Goal: Task Accomplishment & Management: Complete application form

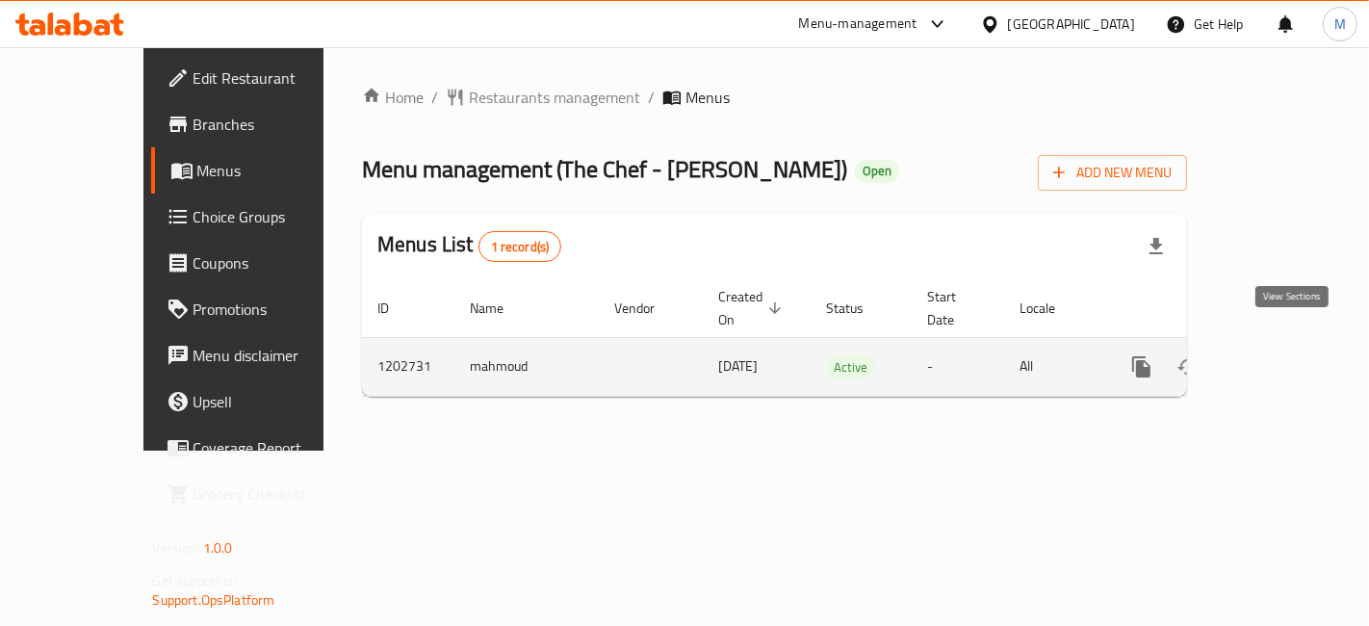
click at [1303, 344] on link "enhanced table" at bounding box center [1280, 367] width 46 height 46
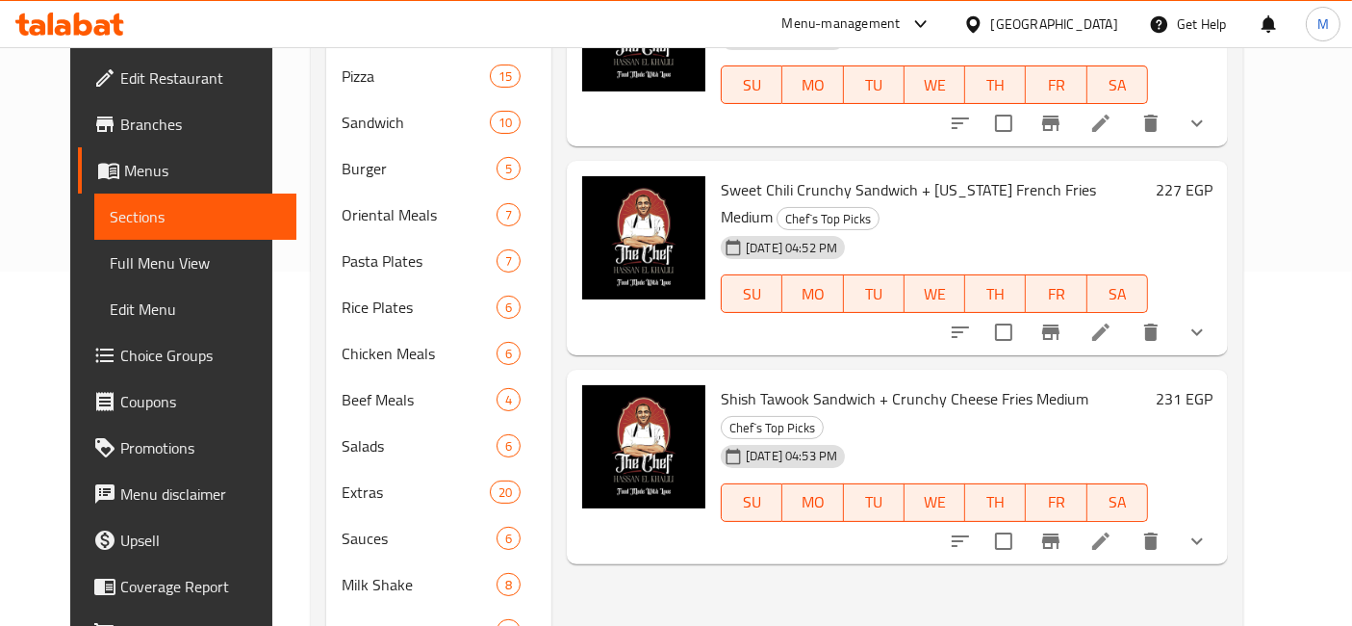
scroll to position [551, 0]
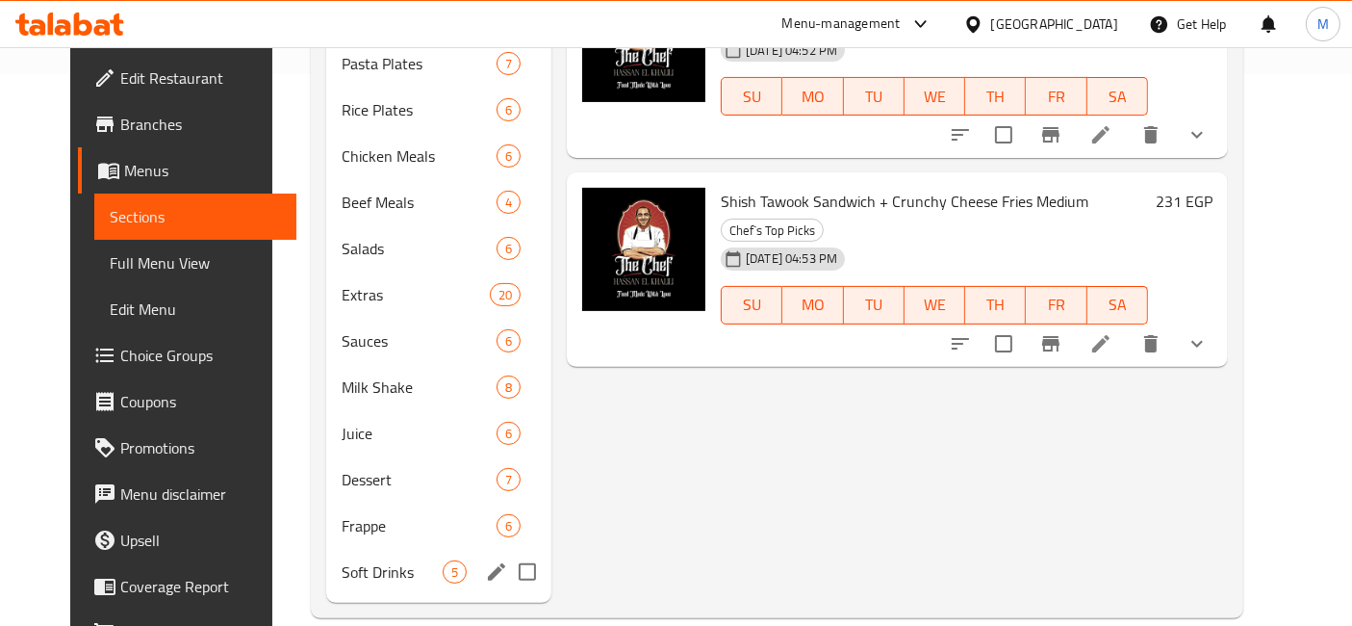
click at [346, 561] on div "Soft Drinks 5" at bounding box center [438, 572] width 225 height 46
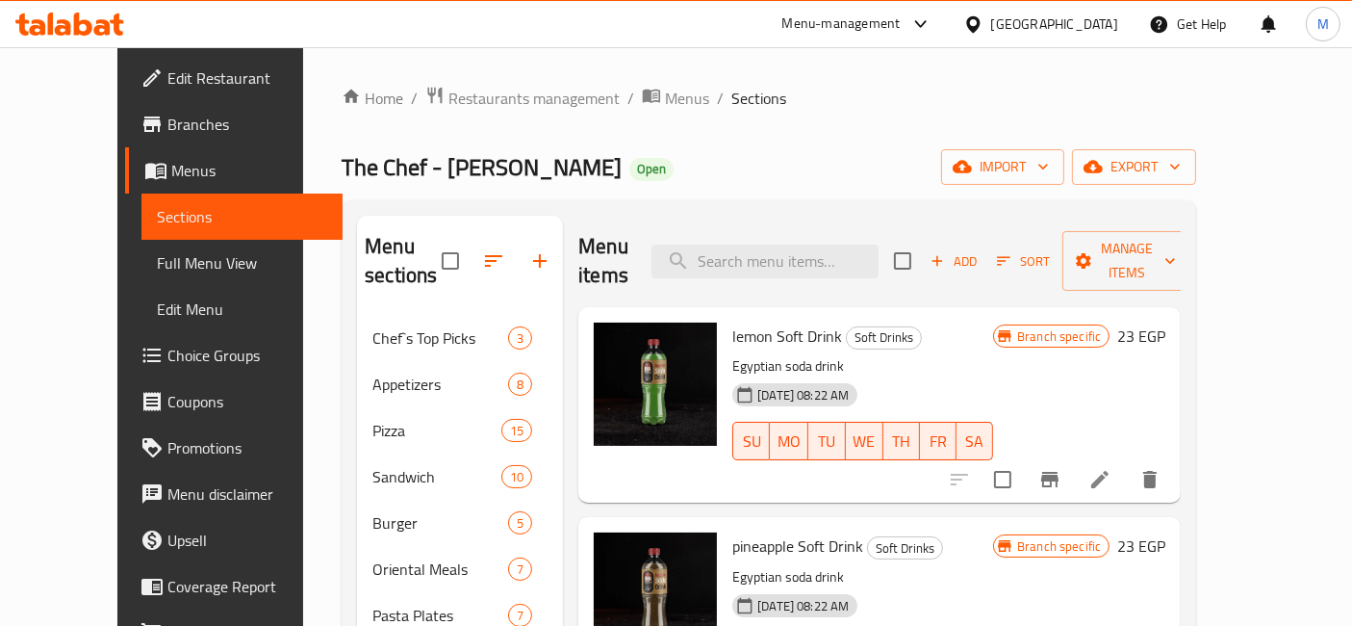
click at [980, 250] on span "Add" at bounding box center [954, 261] width 52 height 22
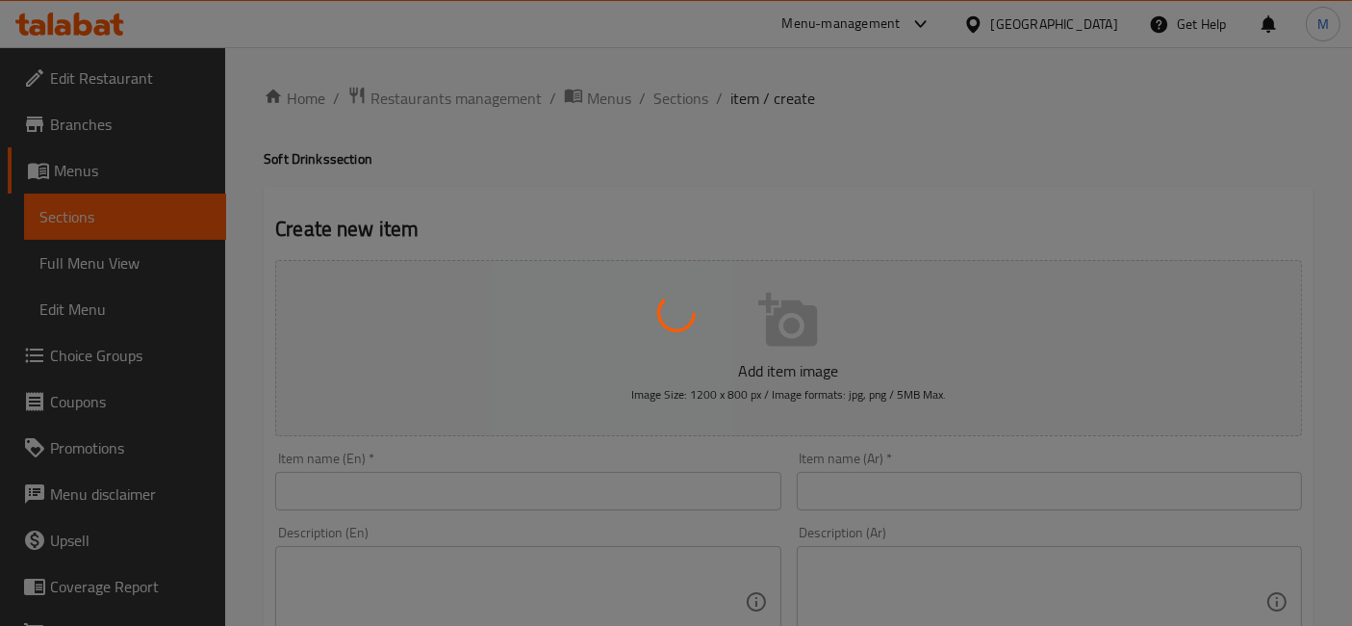
click at [616, 477] on div at bounding box center [676, 313] width 1352 height 626
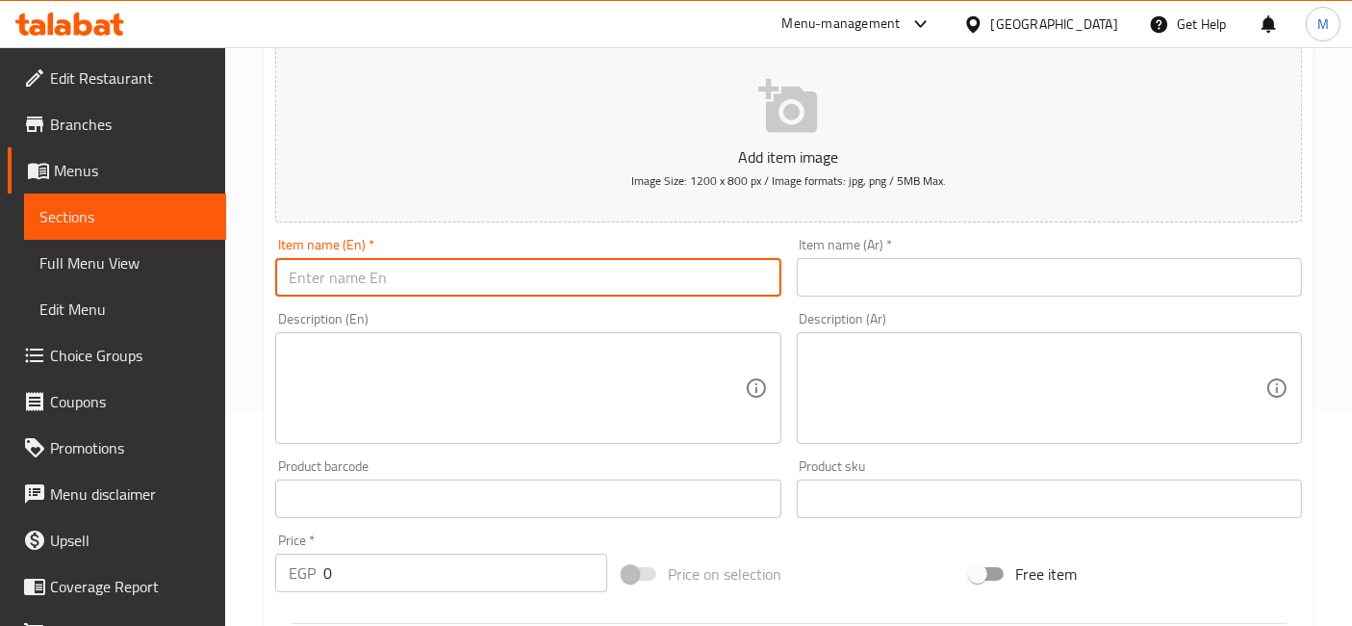
click at [563, 287] on input "text" at bounding box center [527, 277] width 505 height 38
type input "V cola"
click at [1146, 292] on input "text" at bounding box center [1049, 277] width 505 height 38
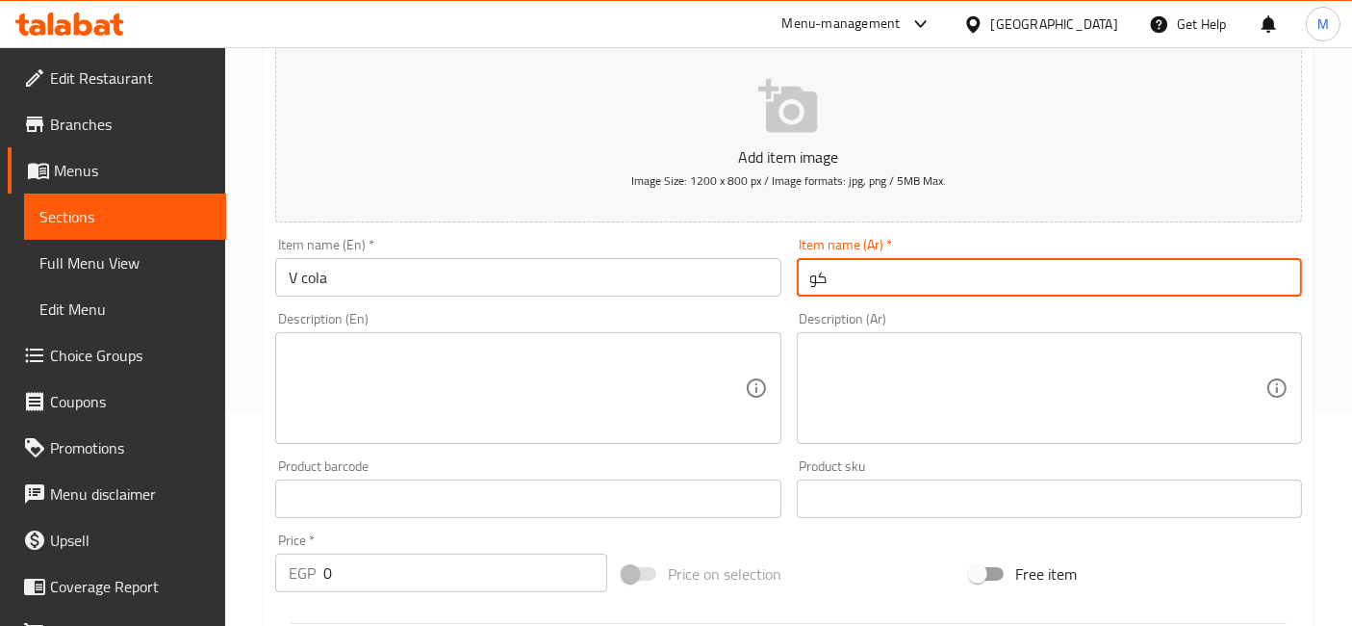
type input "ك"
type input "في كولا"
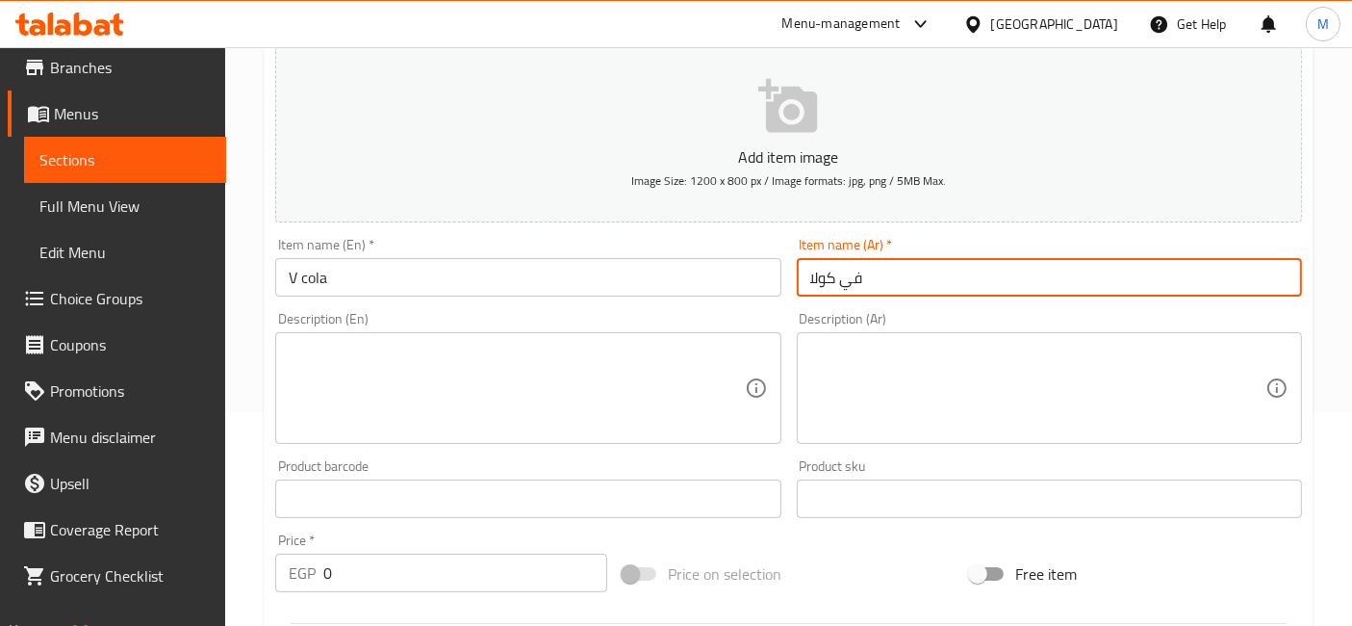
scroll to position [88, 0]
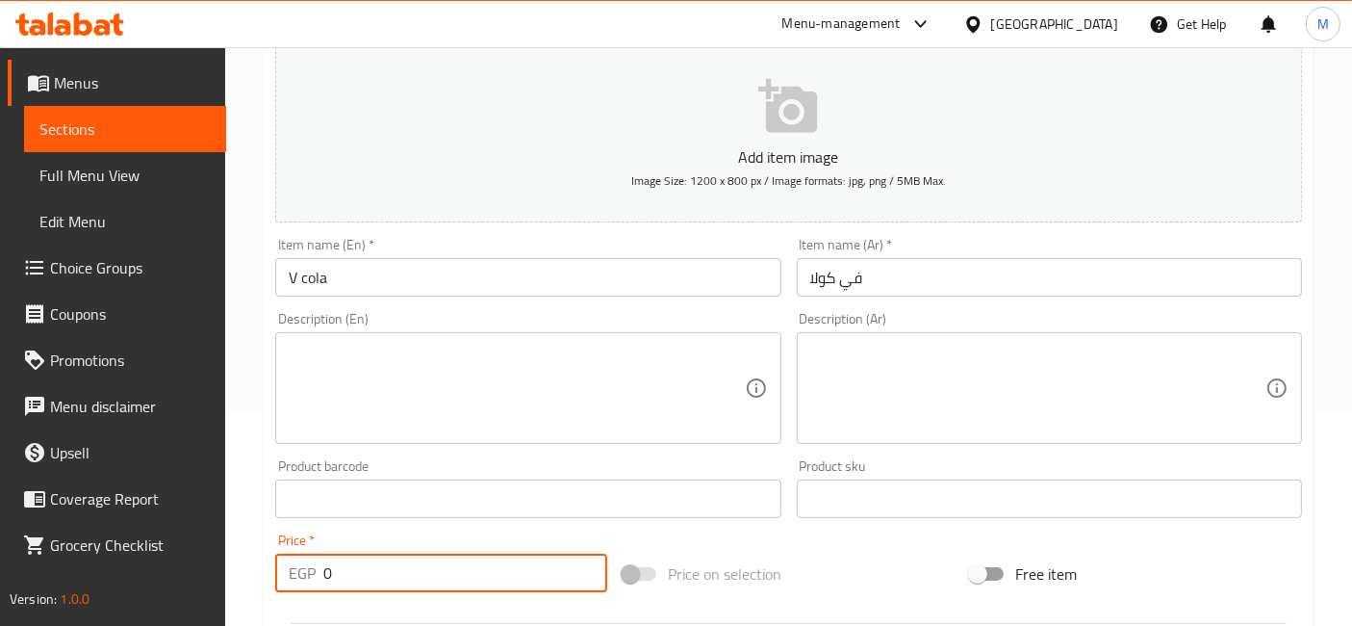
click at [321, 579] on div "EGP 0 Price *" at bounding box center [441, 572] width 332 height 38
type input "30"
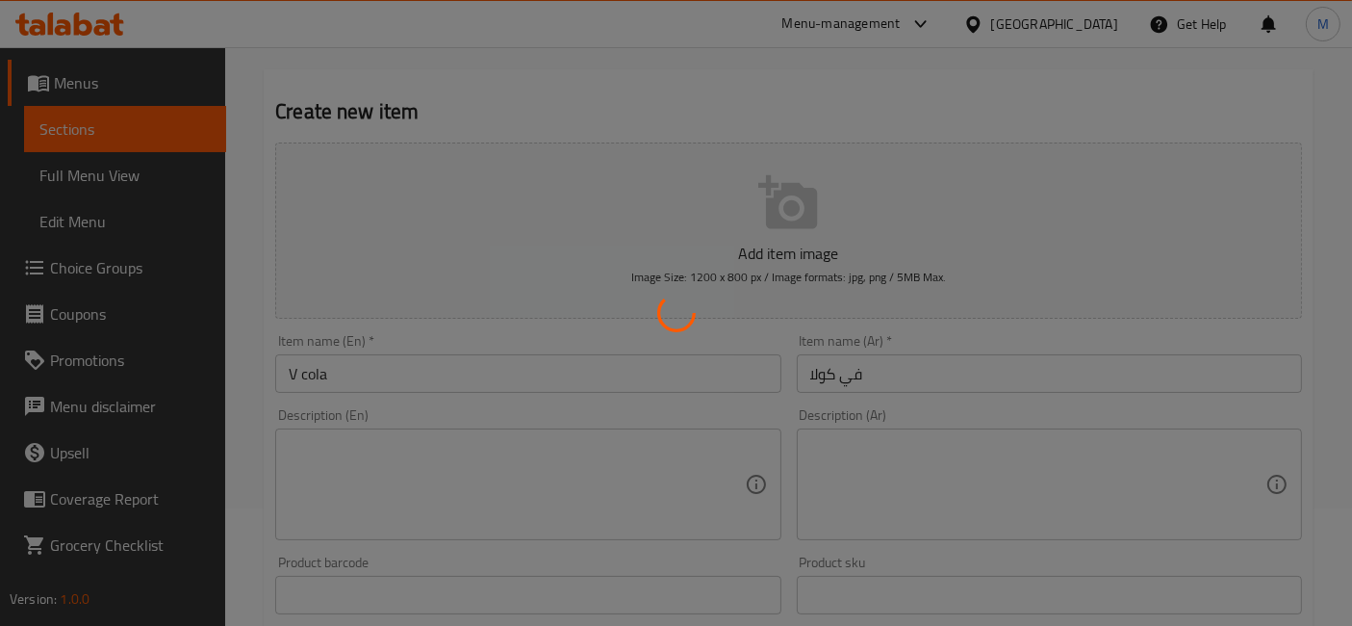
scroll to position [0, 0]
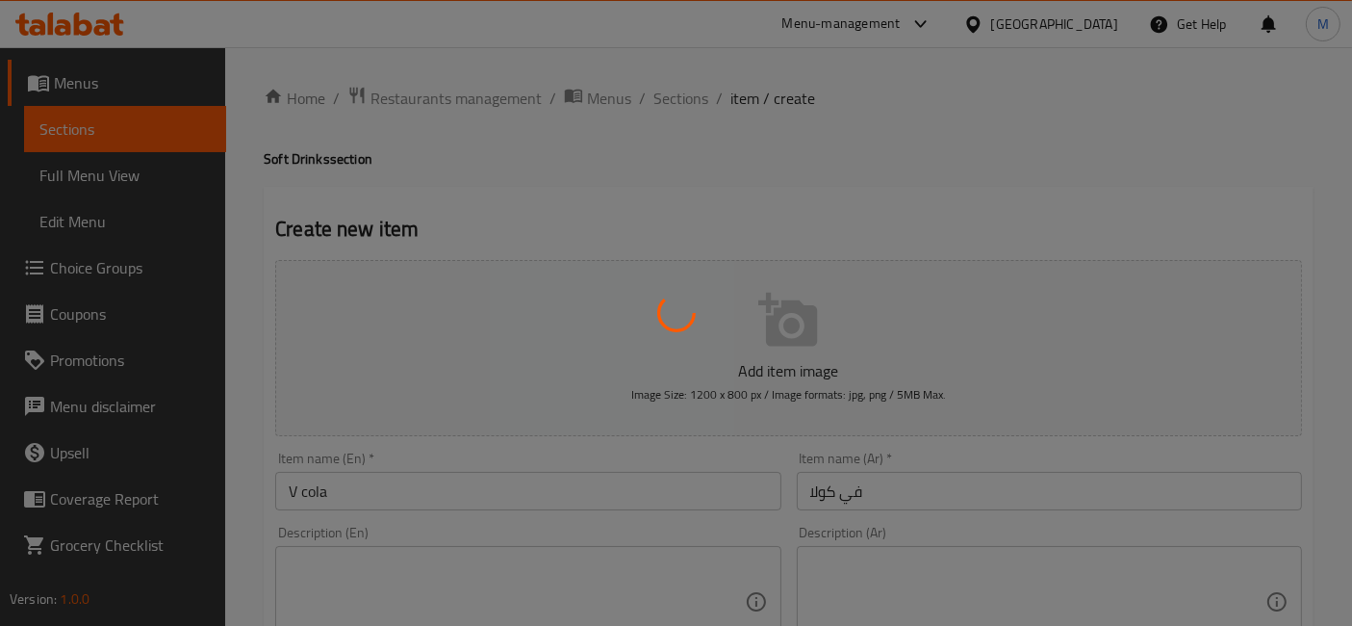
type input "0"
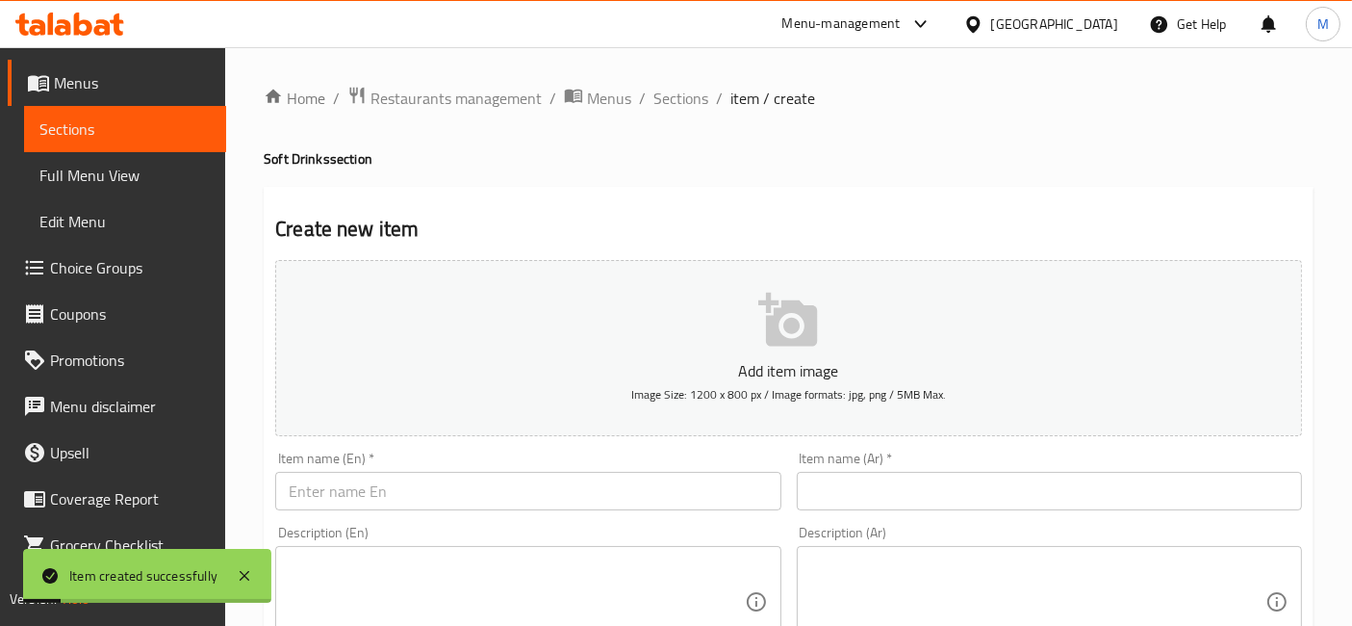
click at [681, 95] on span "Sections" at bounding box center [680, 98] width 55 height 23
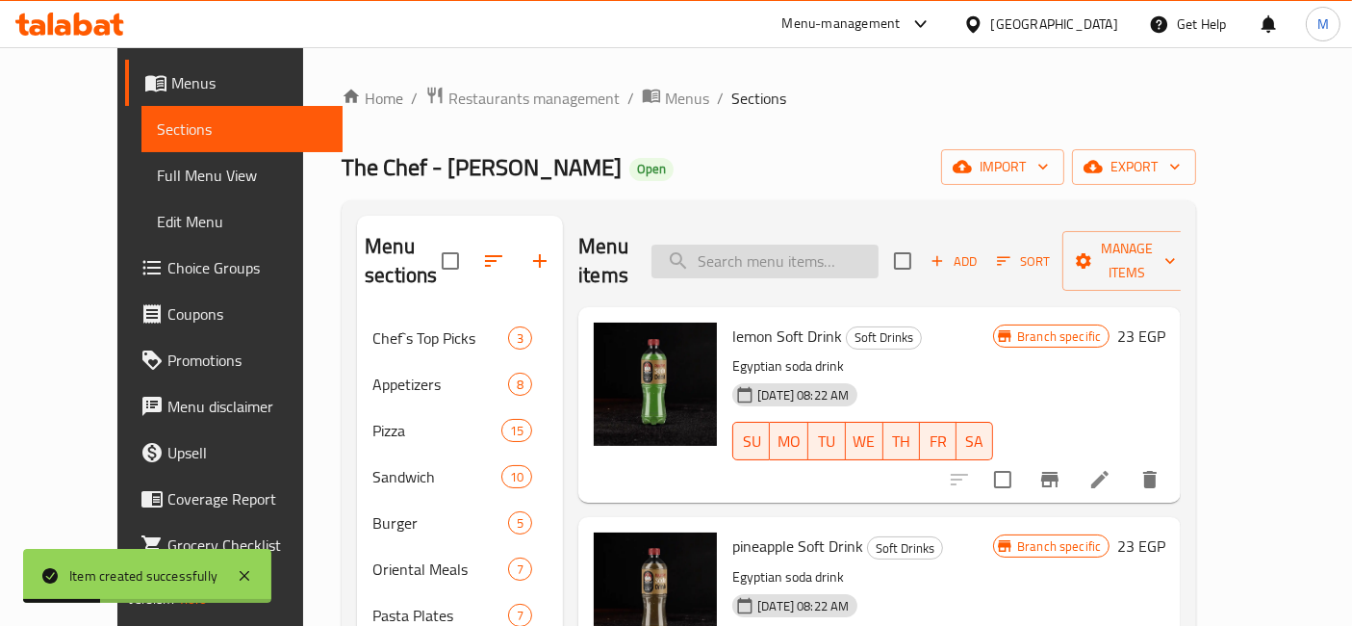
click at [797, 254] on input "search" at bounding box center [765, 261] width 227 height 34
type input "ؤ"
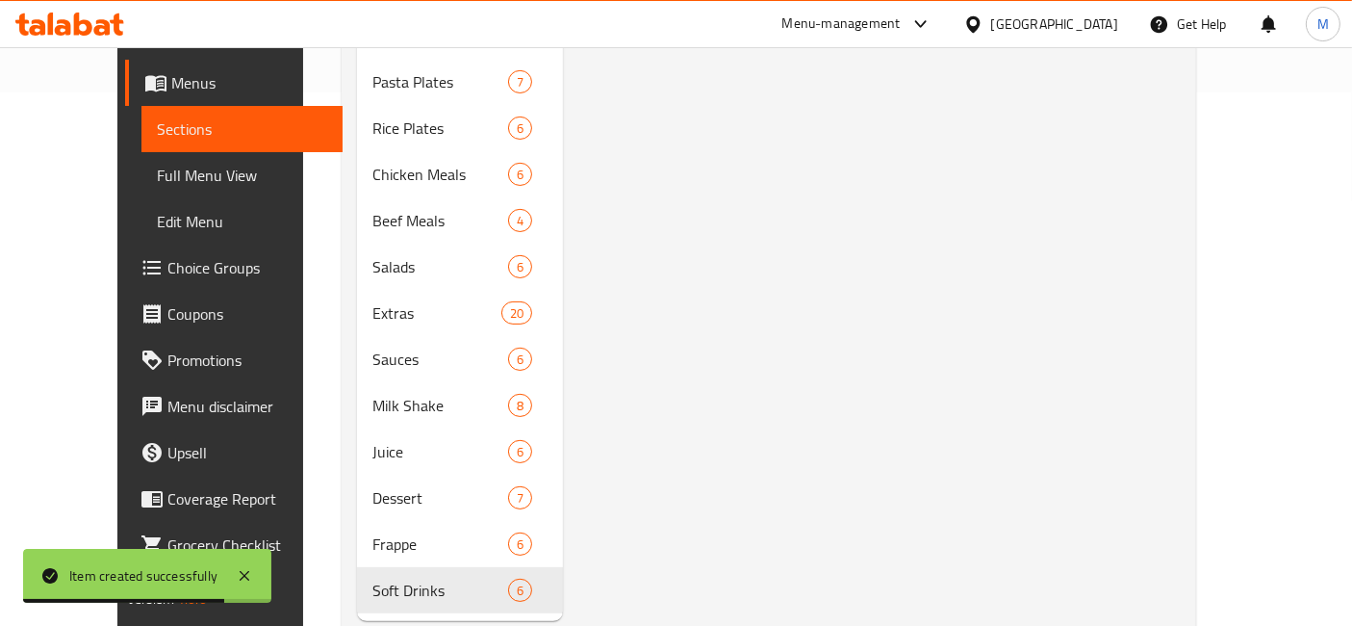
scroll to position [534, 0]
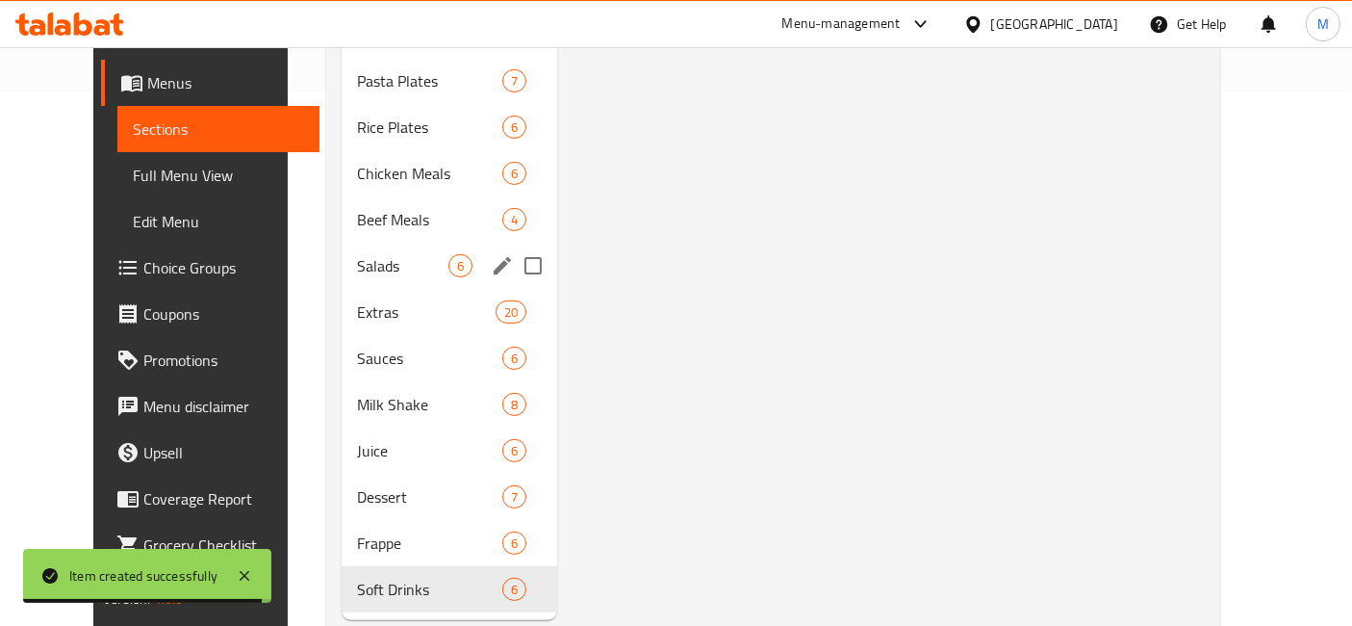
type input "combo"
click at [344, 247] on div "Salads 6" at bounding box center [450, 266] width 216 height 46
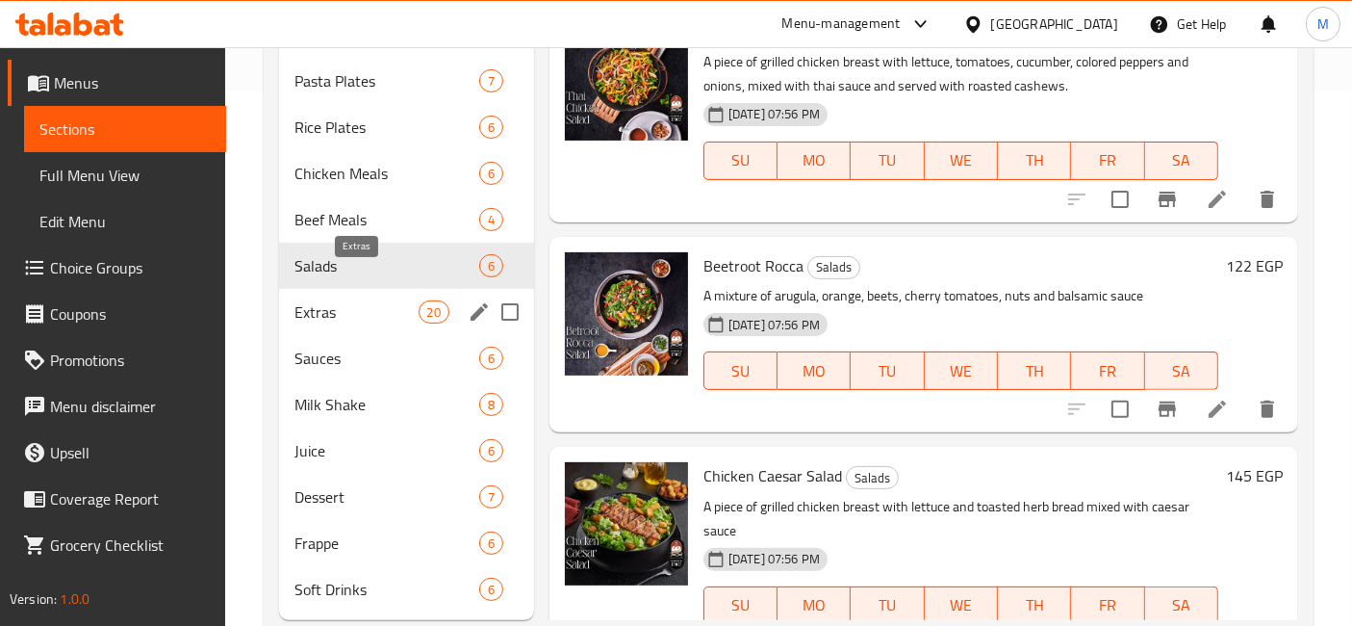
click at [376, 300] on span "Extras" at bounding box center [356, 311] width 123 height 23
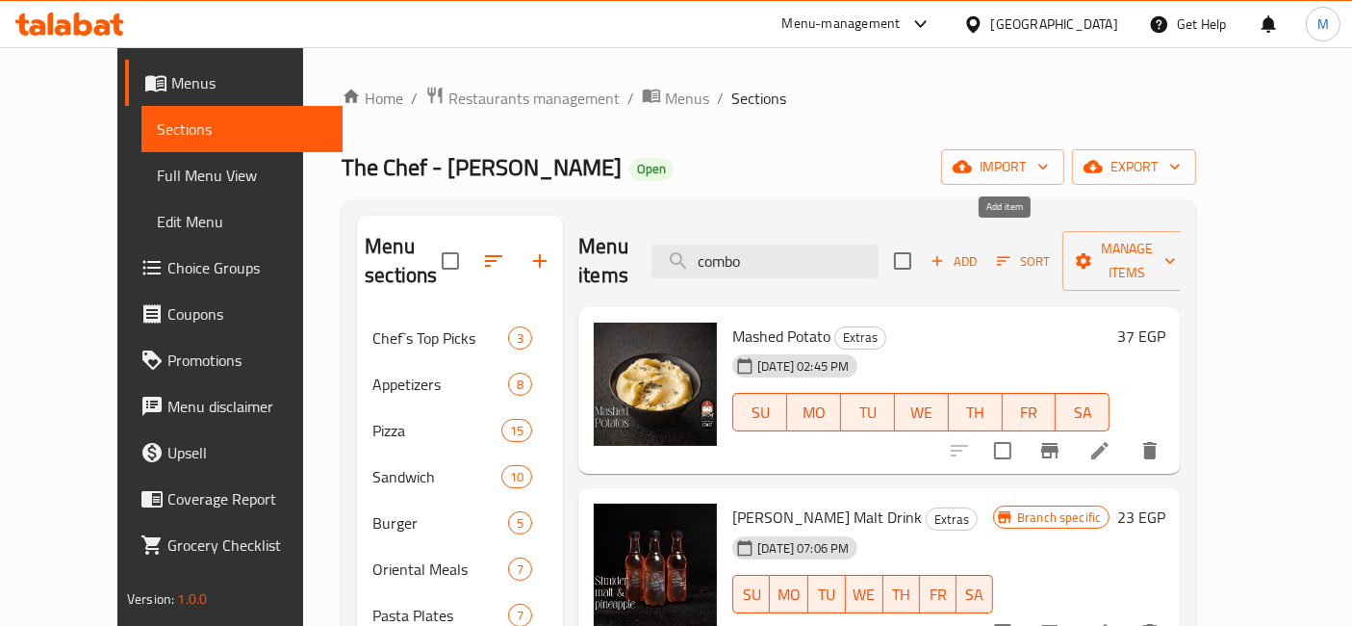
click at [980, 250] on span "Add" at bounding box center [954, 261] width 52 height 22
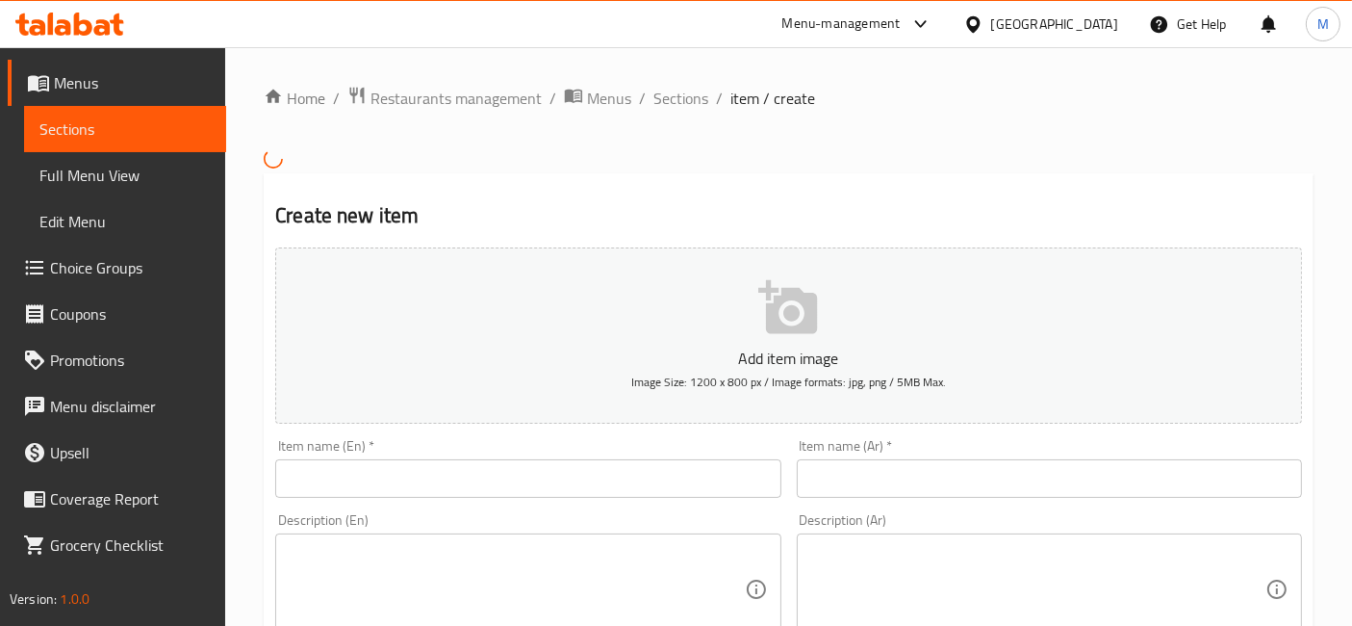
click at [541, 453] on div "Item name (En)   * Item name (En) *" at bounding box center [527, 468] width 505 height 59
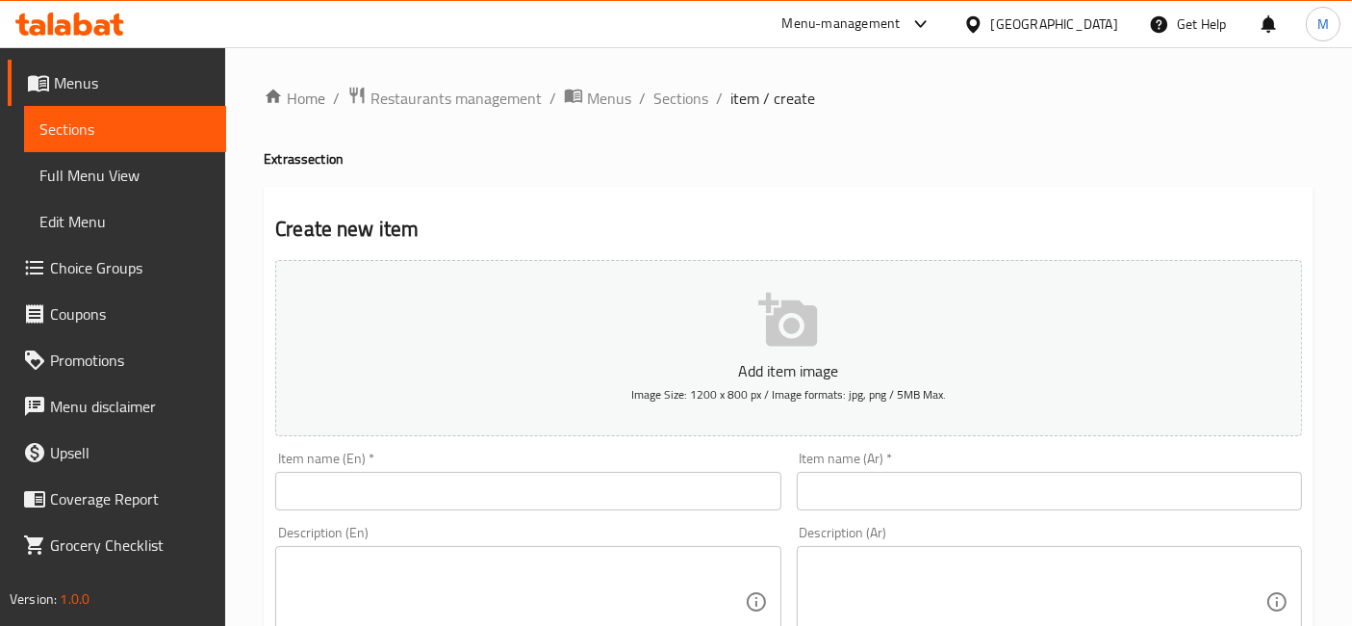
click at [552, 466] on div "Item name (En)   * Item name (En) *" at bounding box center [527, 480] width 505 height 59
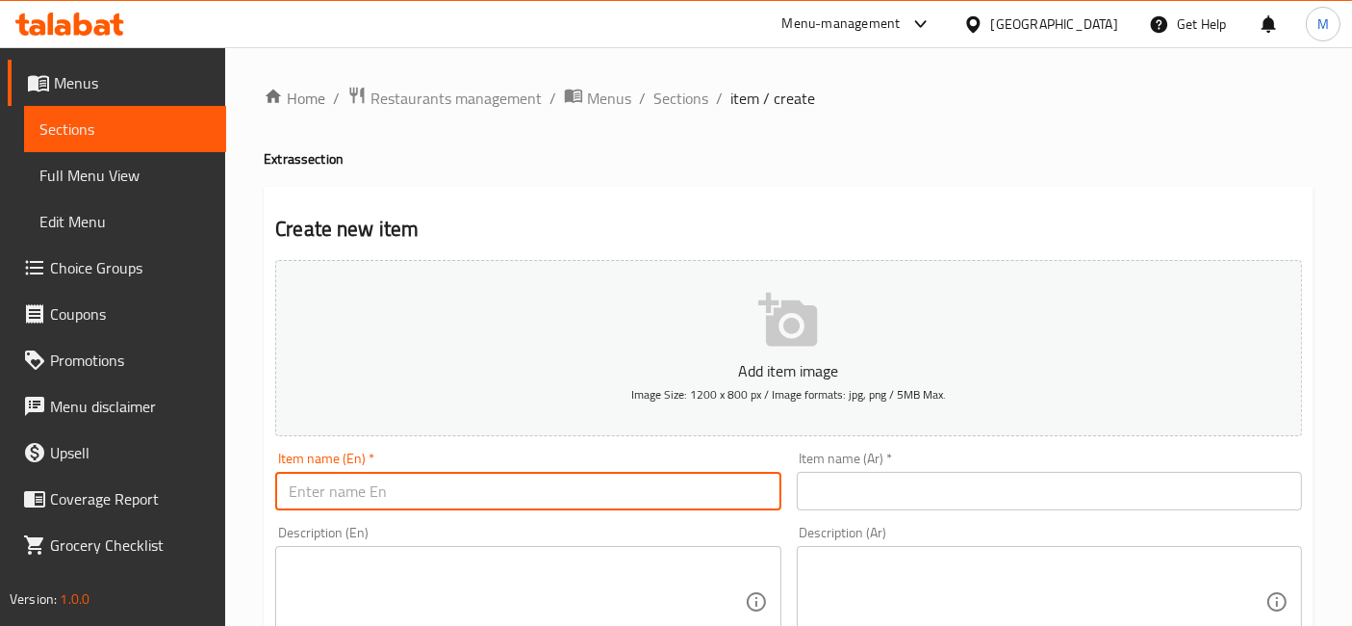
click at [601, 482] on input "text" at bounding box center [527, 491] width 505 height 38
type input "Combo Mc"
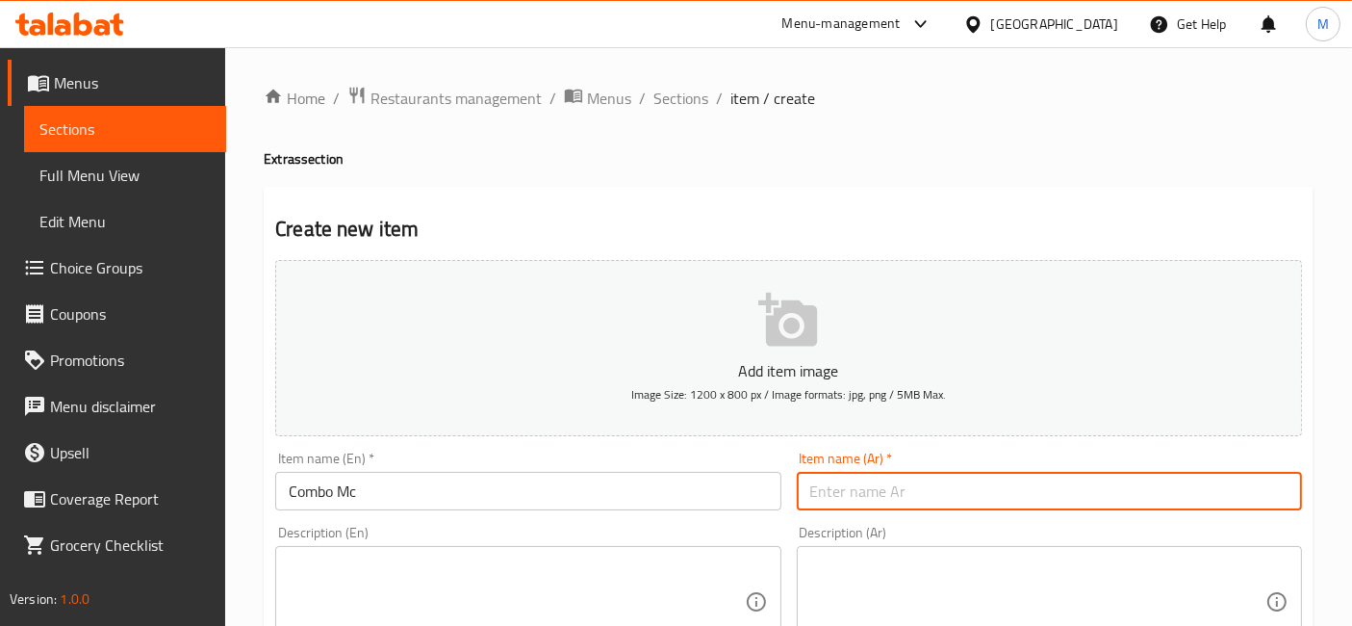
click at [1072, 499] on input "text" at bounding box center [1049, 491] width 505 height 38
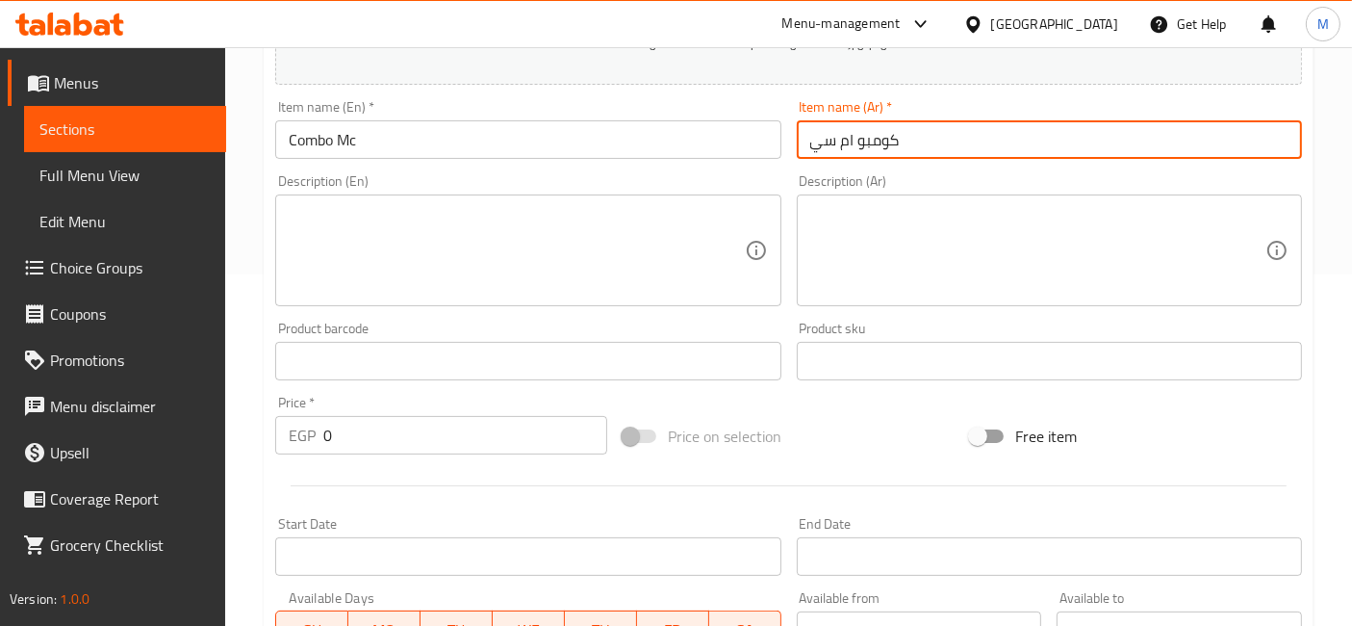
scroll to position [427, 0]
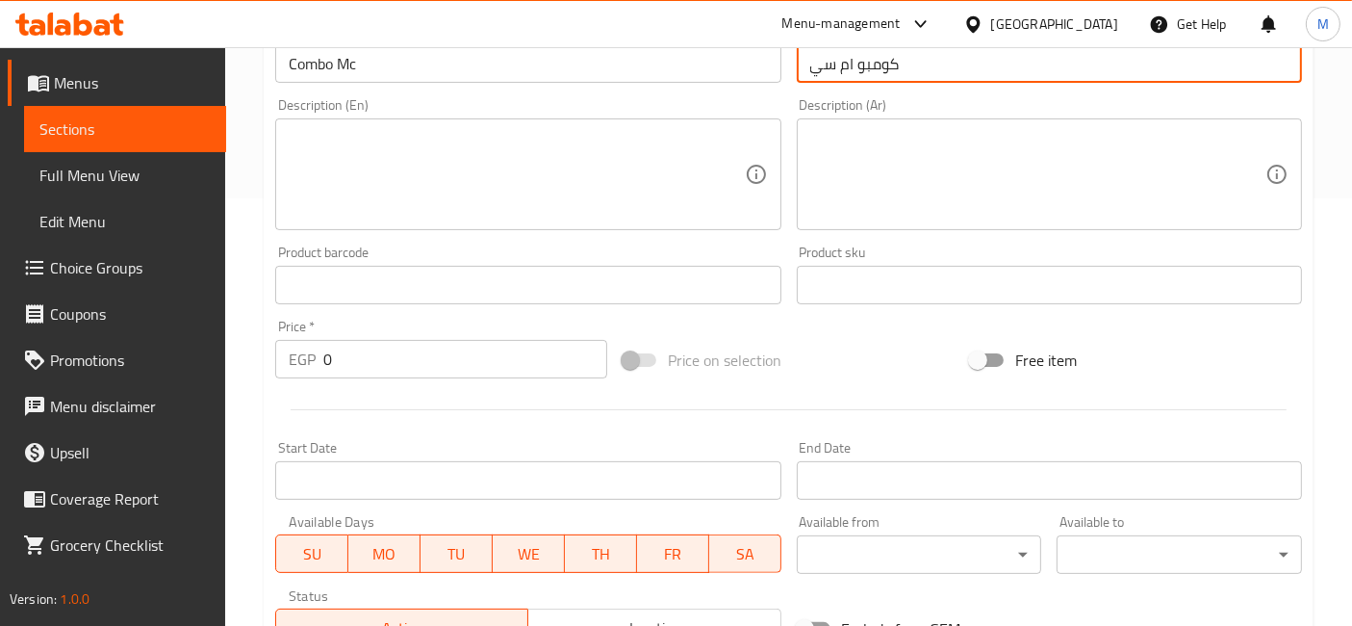
type input "كومبو ام سي"
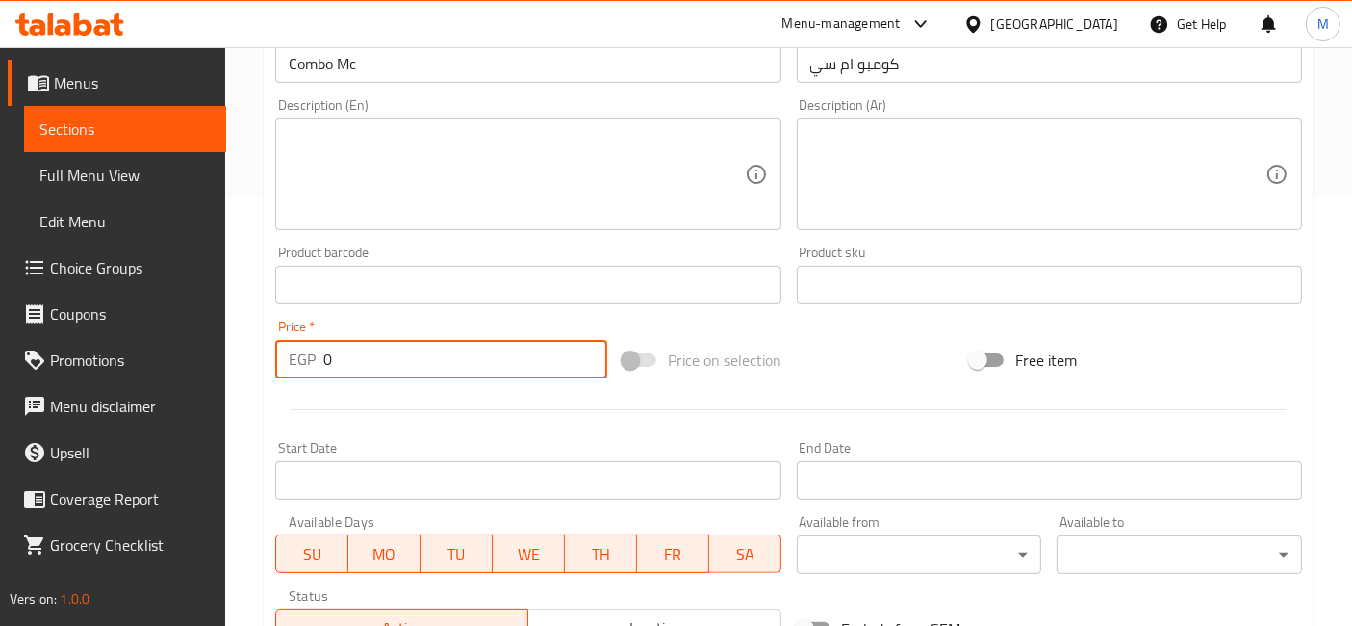
click at [314, 367] on div "EGP 0 Price *" at bounding box center [441, 359] width 332 height 38
type input "52"
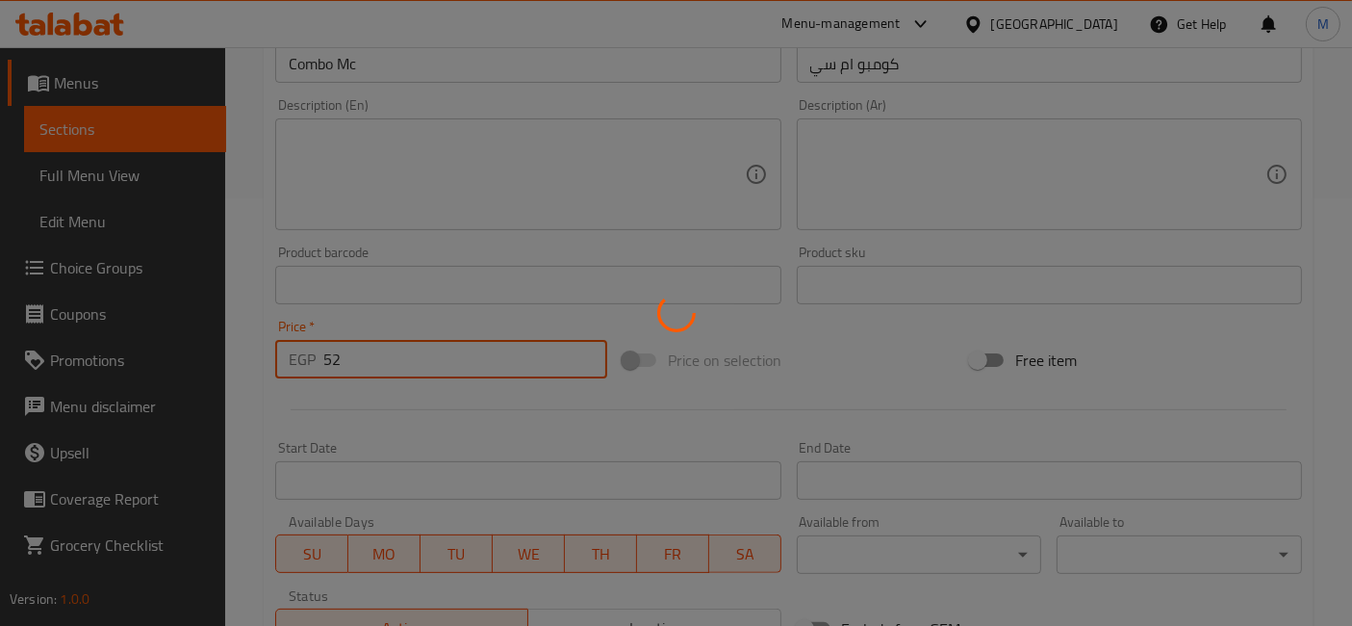
type input "0"
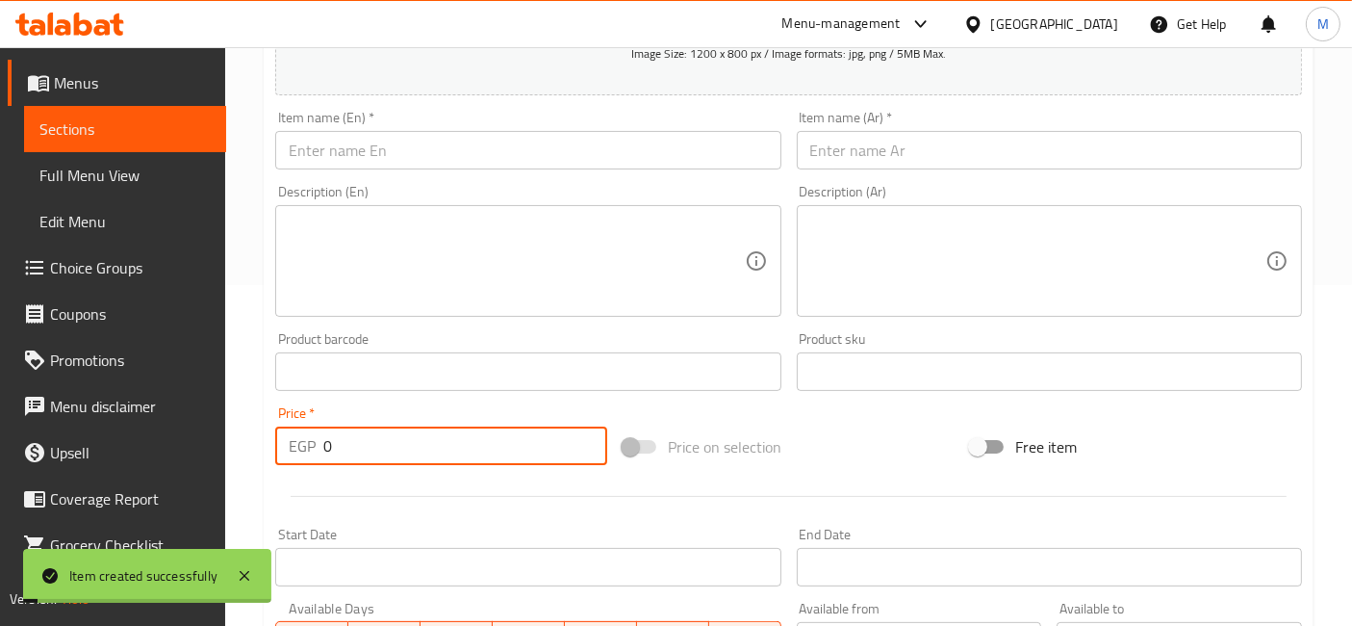
scroll to position [320, 0]
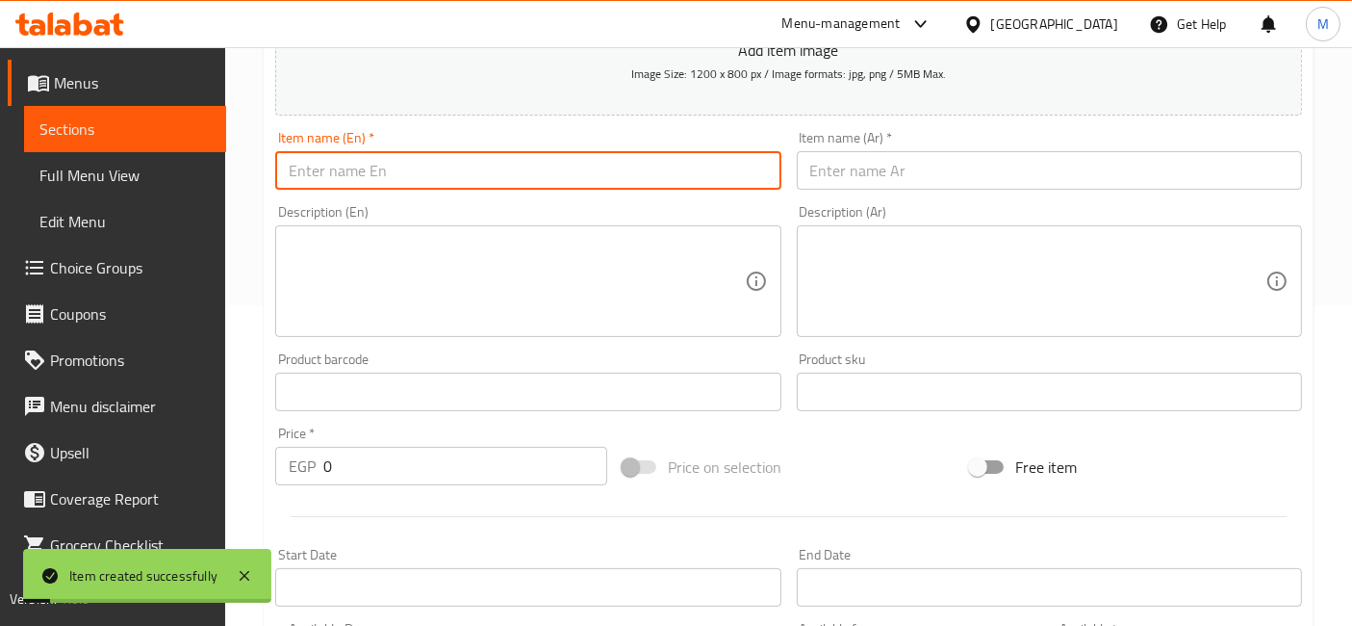
click at [429, 184] on input "text" at bounding box center [527, 170] width 505 height 38
click at [972, 167] on input "text" at bounding box center [1049, 170] width 505 height 38
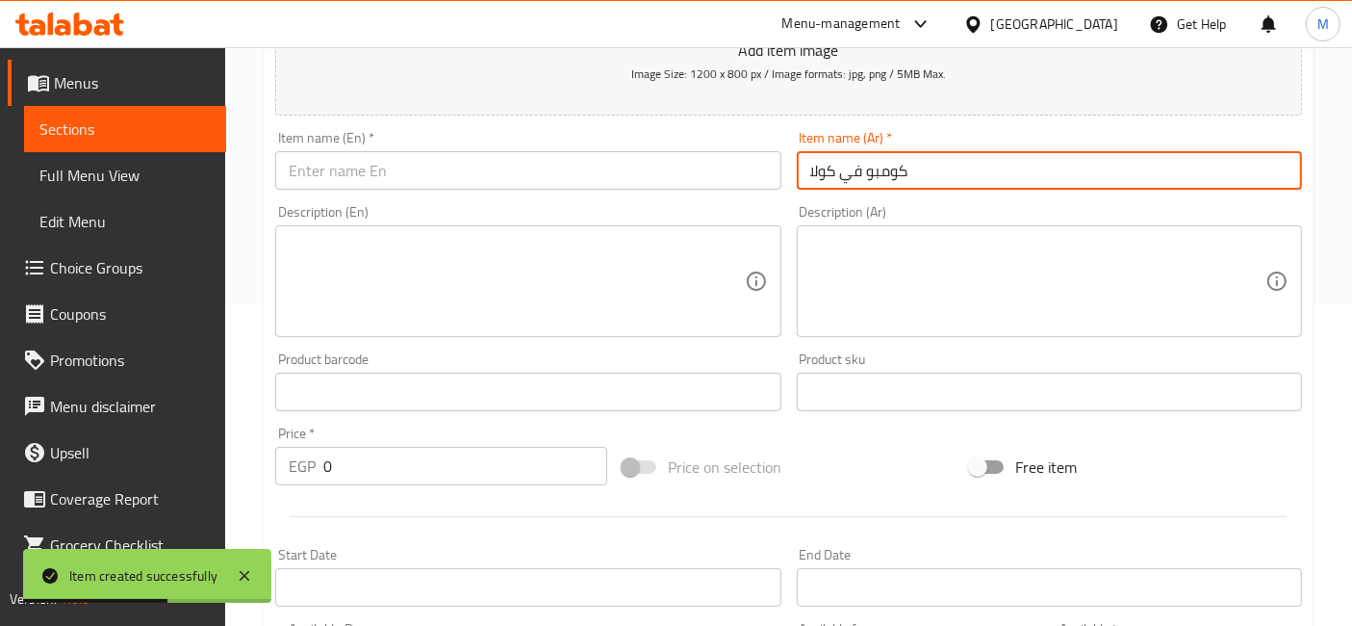
type input "كومبو في كولا"
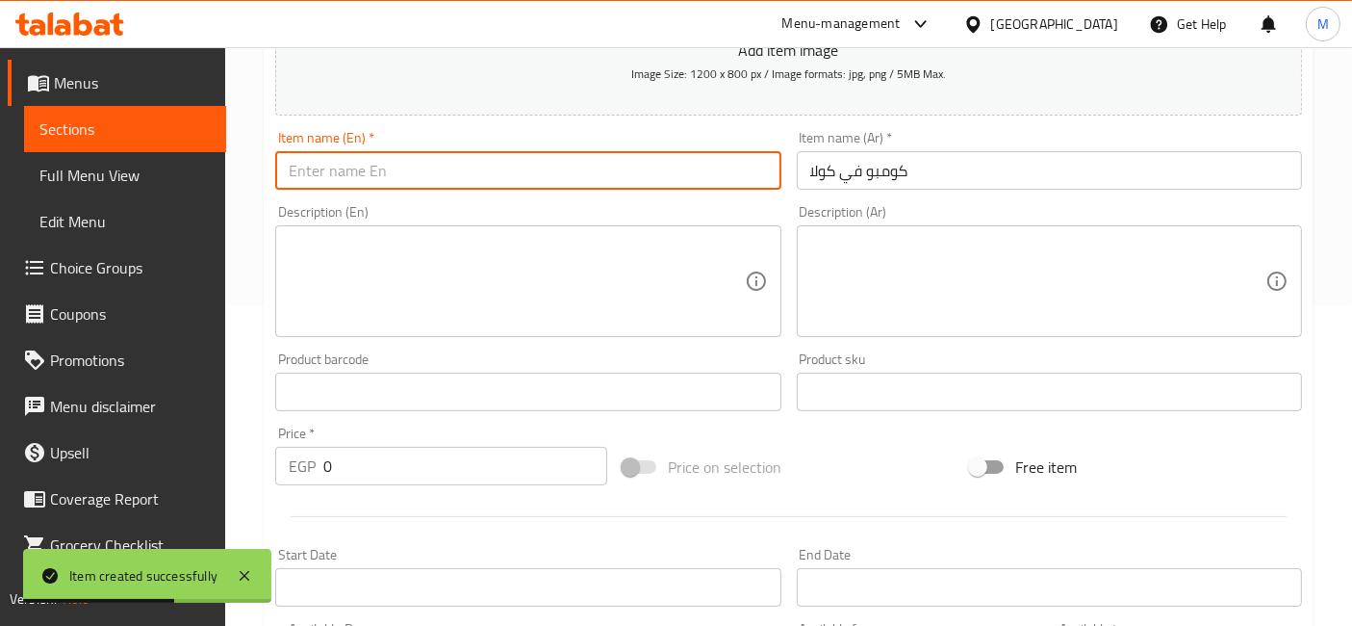
click at [339, 167] on input "text" at bounding box center [527, 170] width 505 height 38
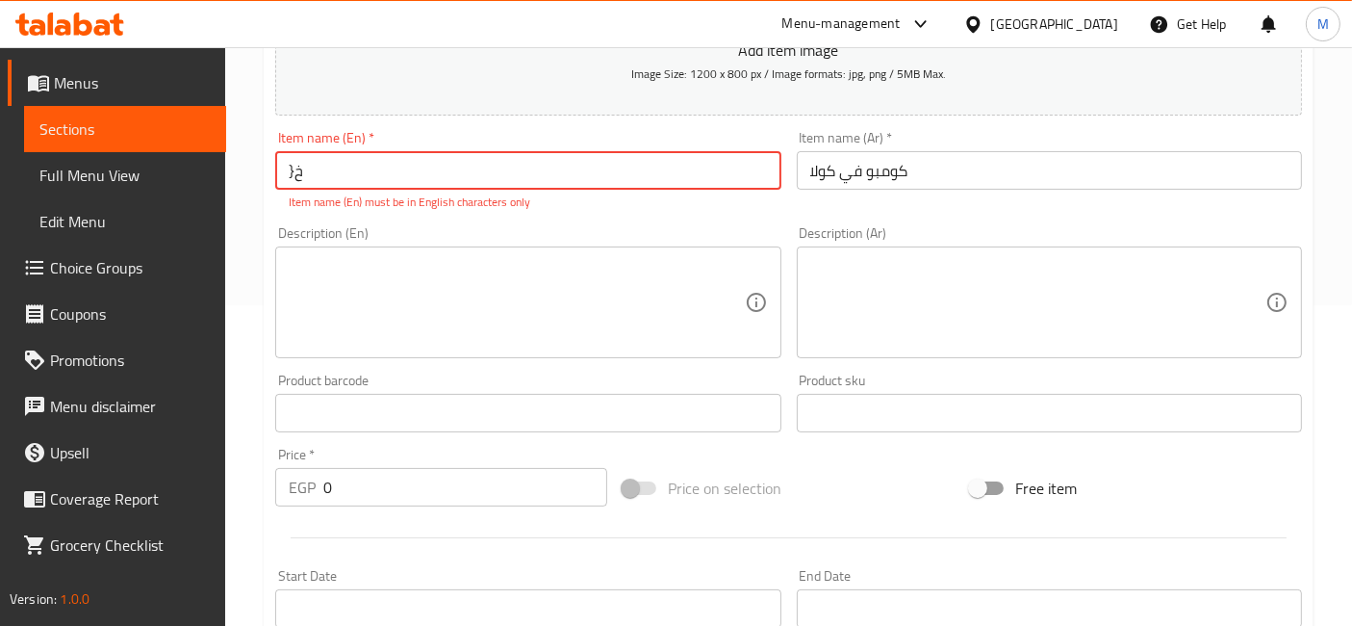
type input "}"
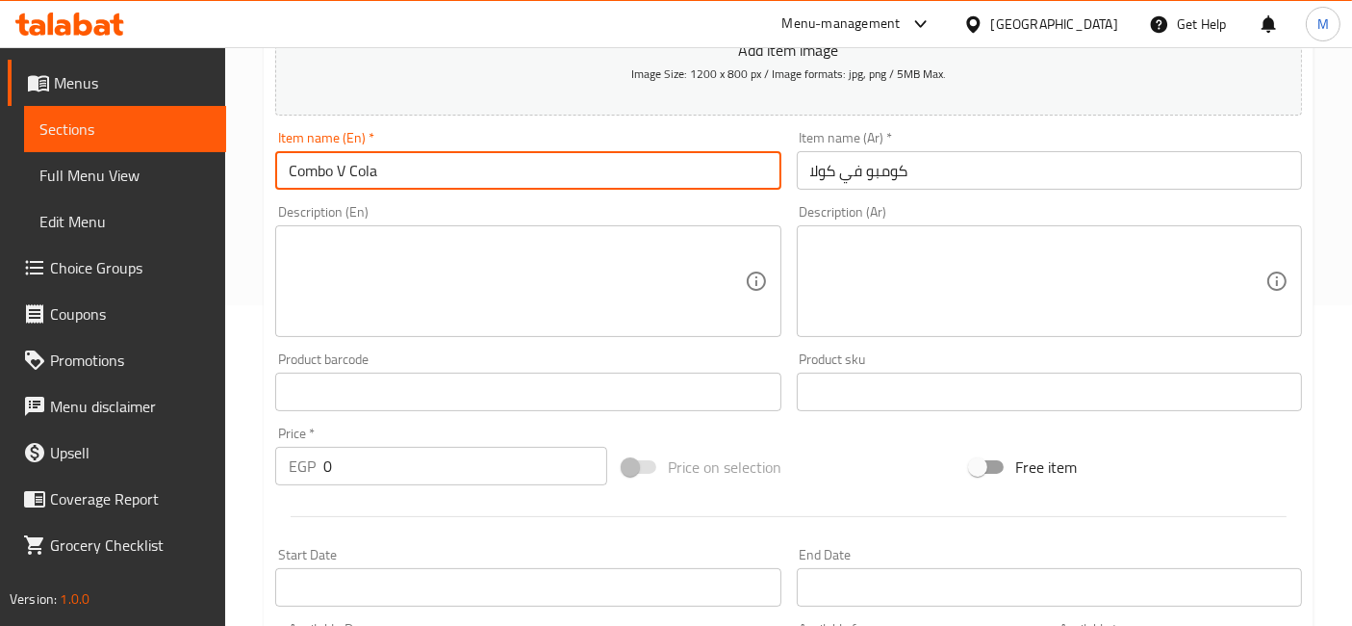
type input "Combo V Cola"
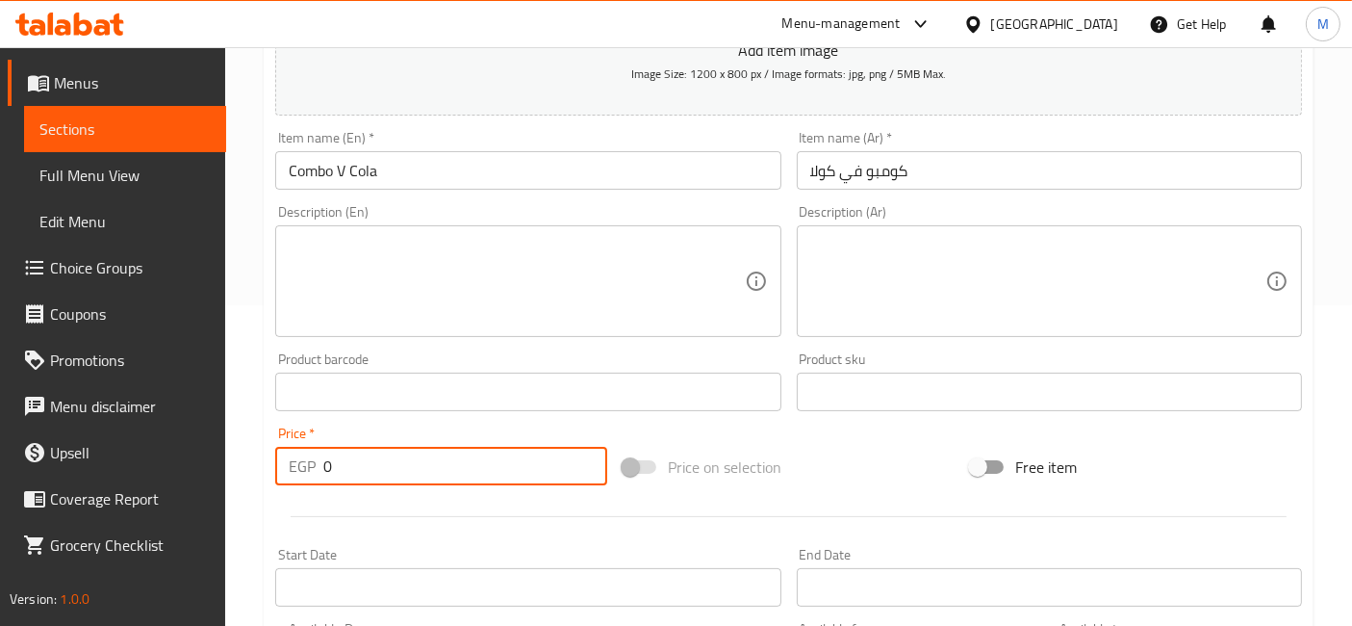
drag, startPoint x: 350, startPoint y: 474, endPoint x: 335, endPoint y: 474, distance: 15.4
click at [335, 474] on input "0" at bounding box center [465, 466] width 284 height 38
click at [327, 477] on input "0" at bounding box center [465, 466] width 284 height 38
drag, startPoint x: 327, startPoint y: 477, endPoint x: 310, endPoint y: 477, distance: 17.3
click at [310, 477] on div "EGP 0 Price *" at bounding box center [441, 466] width 332 height 38
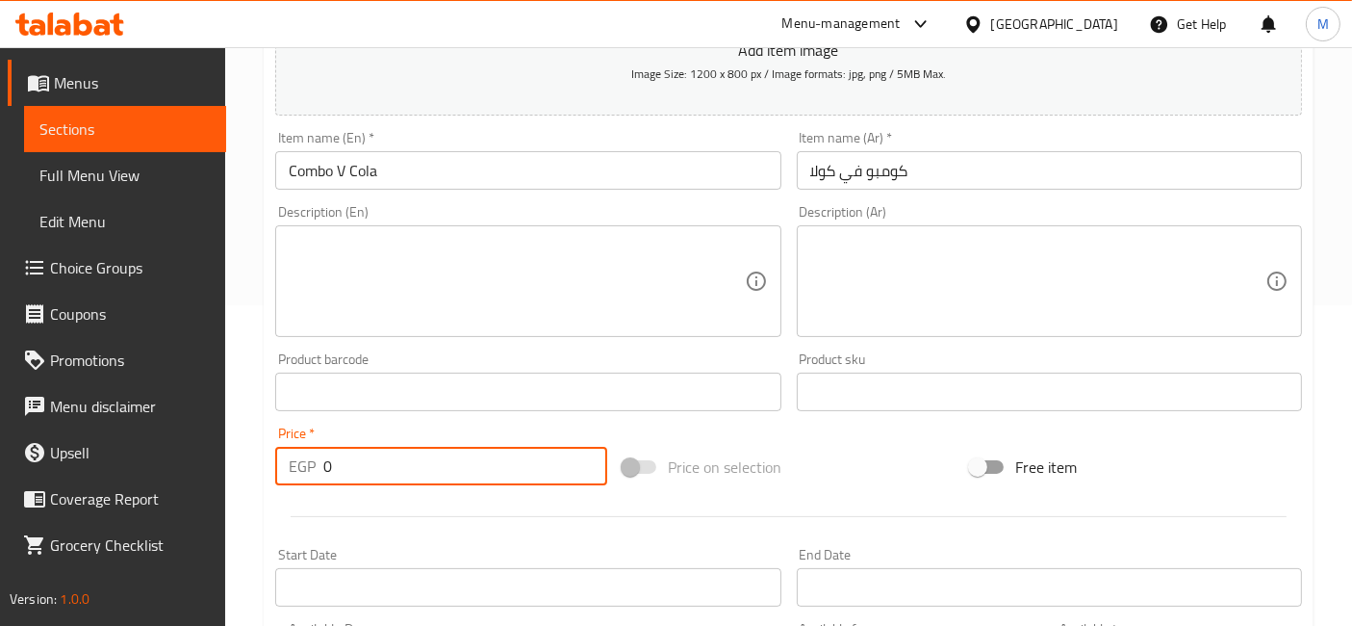
drag, startPoint x: 327, startPoint y: 464, endPoint x: 292, endPoint y: 454, distance: 36.9
click at [294, 455] on div "EGP 0 Price *" at bounding box center [441, 466] width 332 height 38
type input "59"
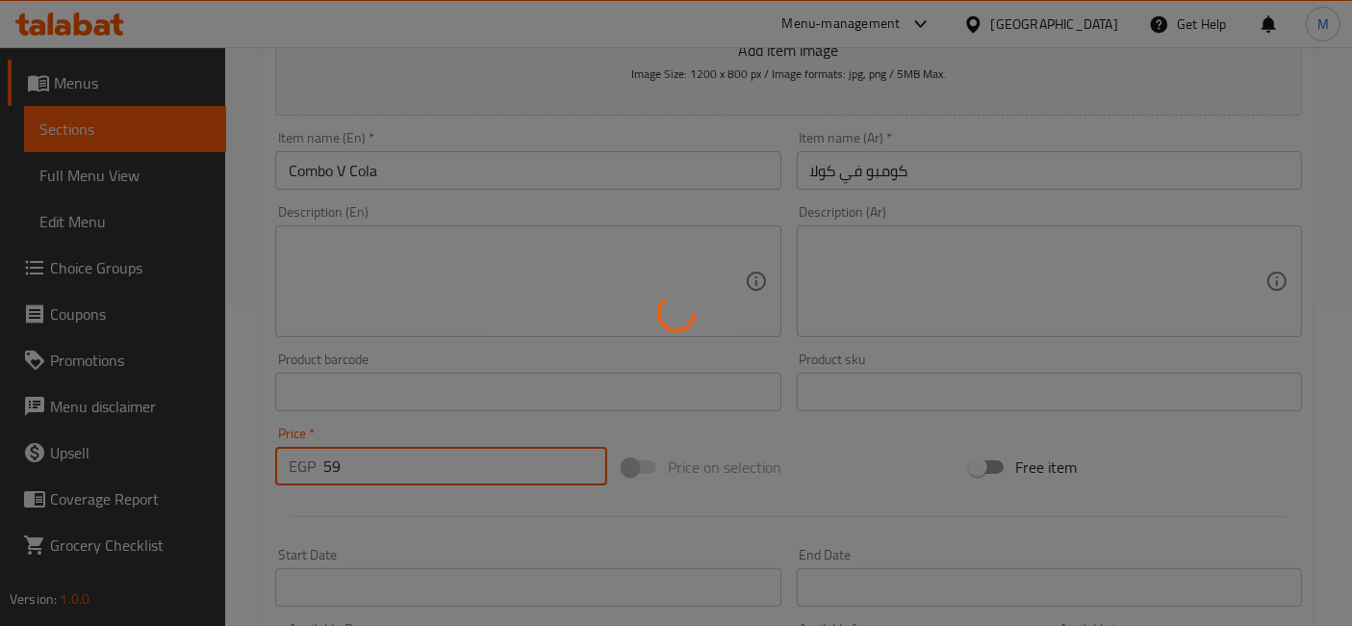
type input "0"
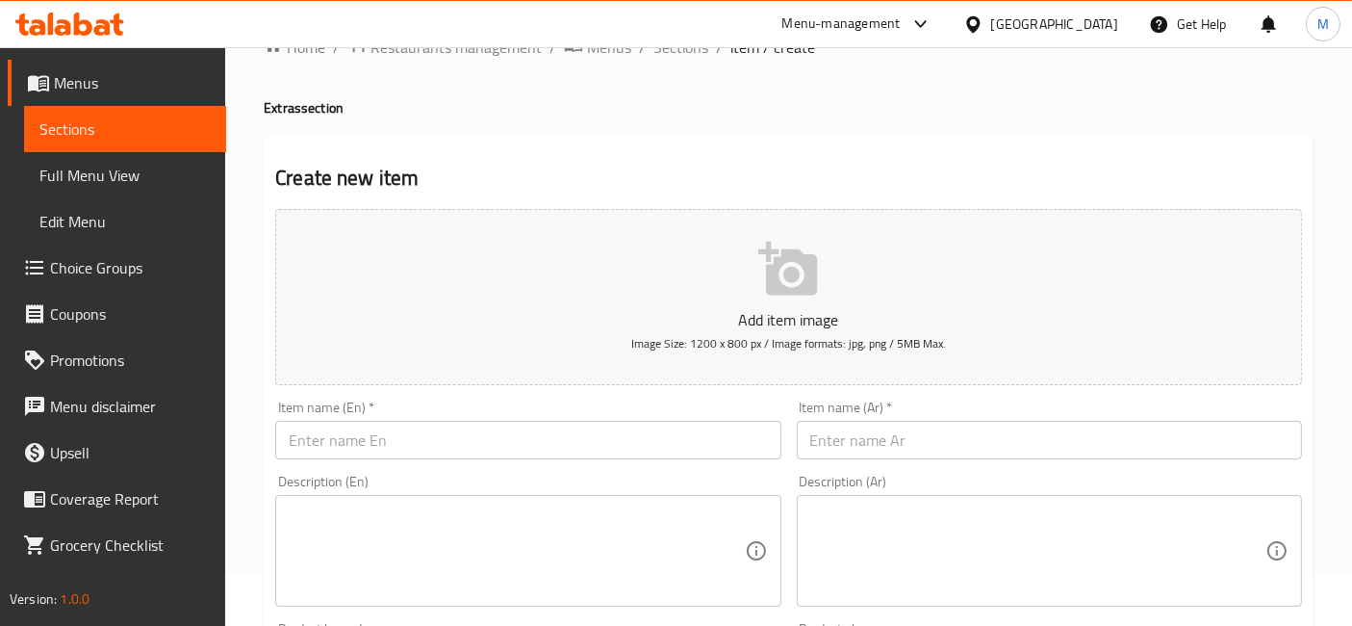
scroll to position [0, 0]
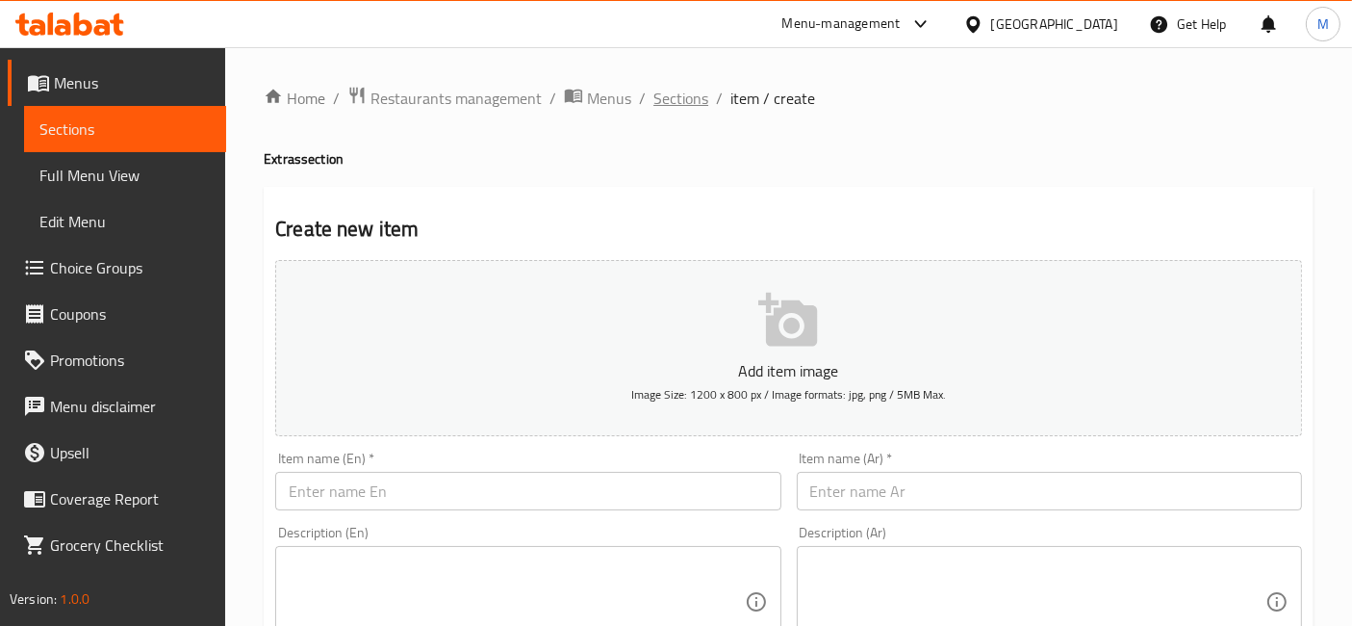
click at [687, 91] on span "Sections" at bounding box center [680, 98] width 55 height 23
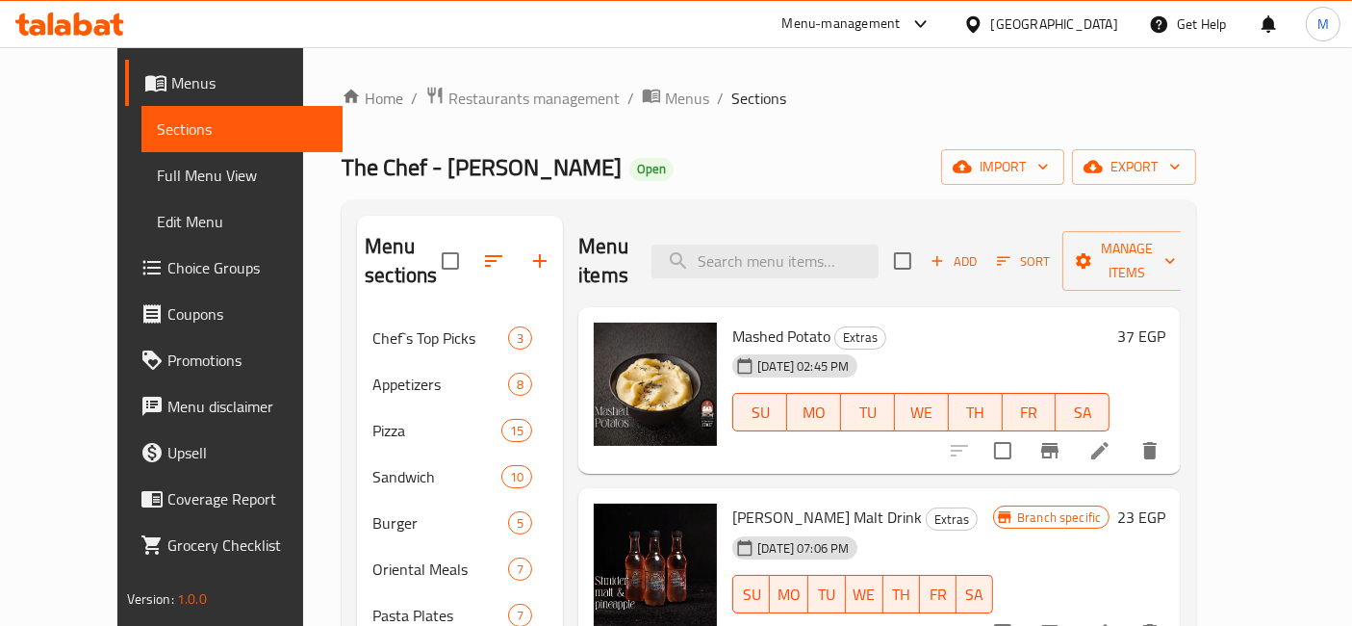
click at [120, 35] on icon at bounding box center [69, 24] width 109 height 23
